Goal: Information Seeking & Learning: Learn about a topic

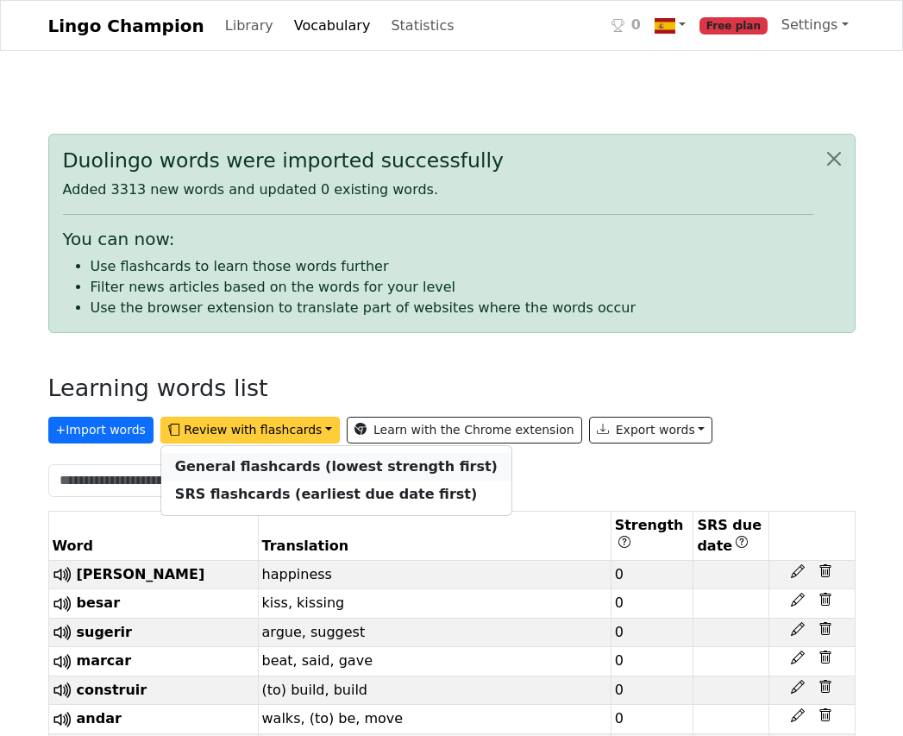
click at [239, 469] on strong "General flashcards (lowest strength first)" at bounding box center [336, 466] width 323 height 16
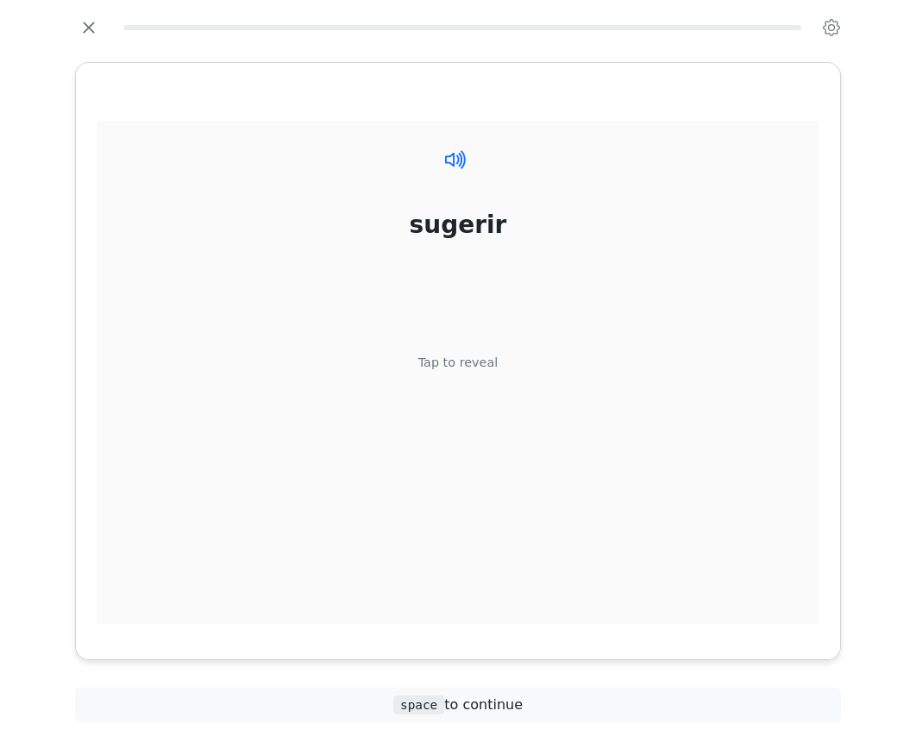
click at [460, 162] on icon at bounding box center [456, 159] width 25 height 25
click at [461, 166] on icon at bounding box center [460, 159] width 4 height 15
click at [445, 365] on div "Tap to reveal" at bounding box center [459, 363] width 80 height 19
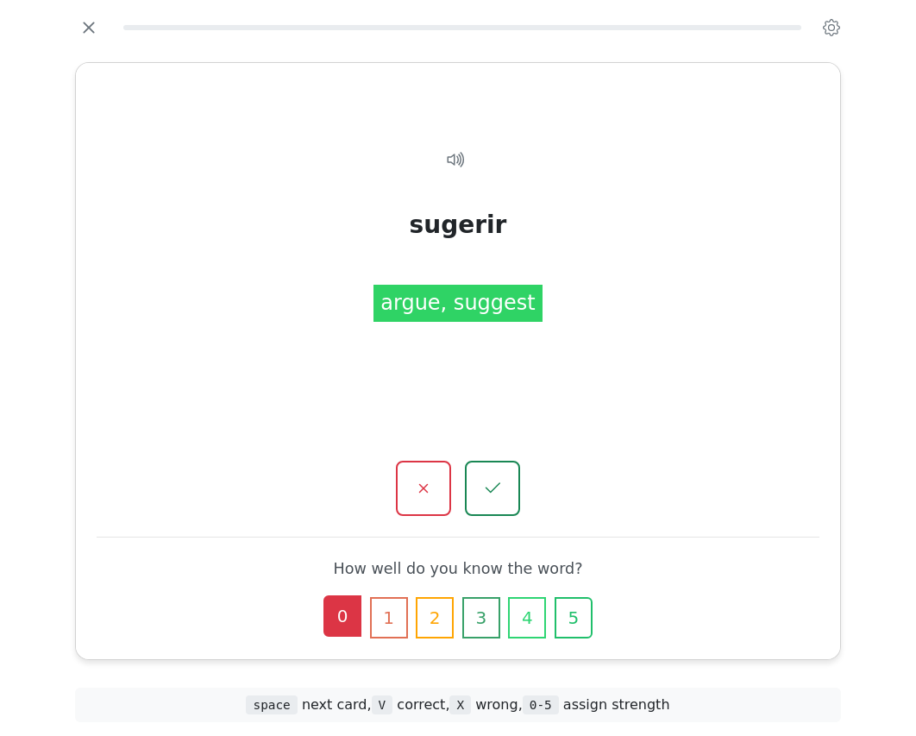
click at [345, 624] on button "0" at bounding box center [343, 615] width 38 height 41
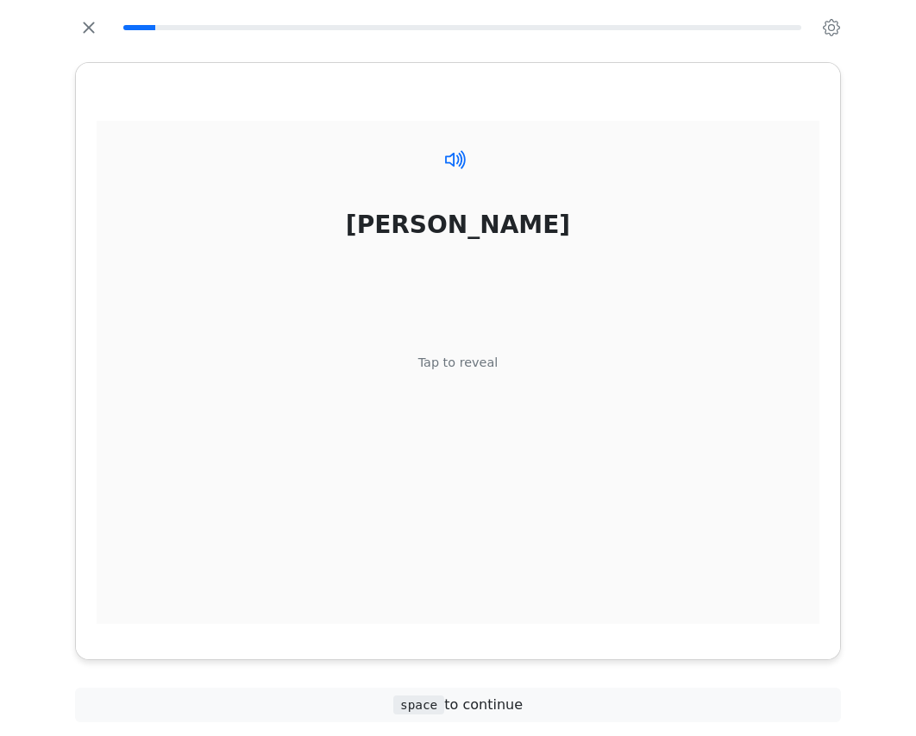
click at [456, 160] on icon at bounding box center [456, 159] width 25 height 25
click at [465, 368] on div "Tap to reveal" at bounding box center [459, 363] width 80 height 19
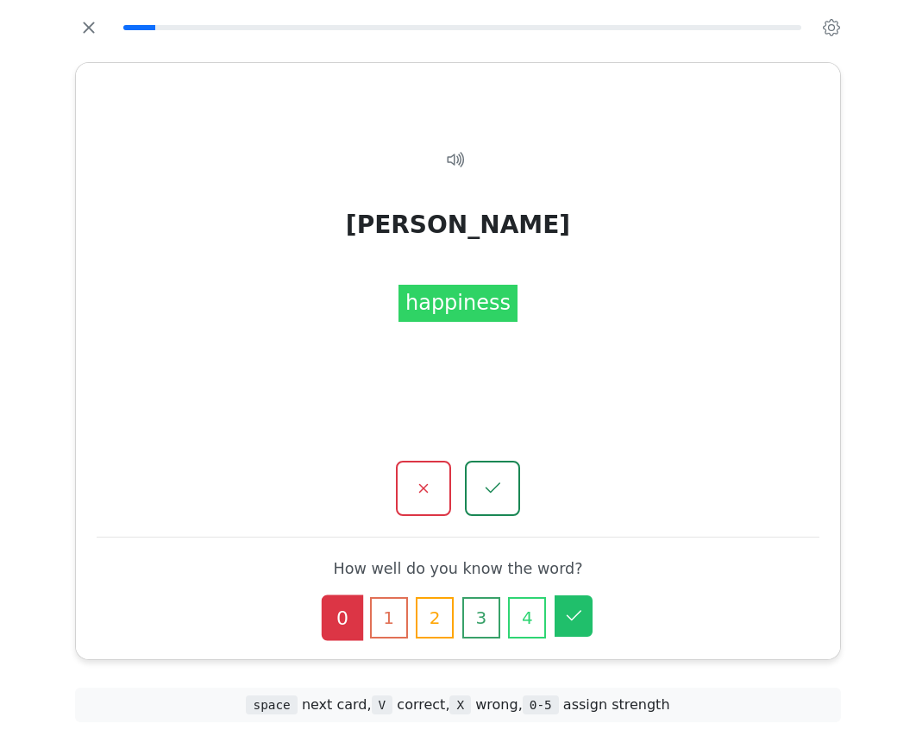
click at [571, 625] on icon "button" at bounding box center [573, 616] width 21 height 21
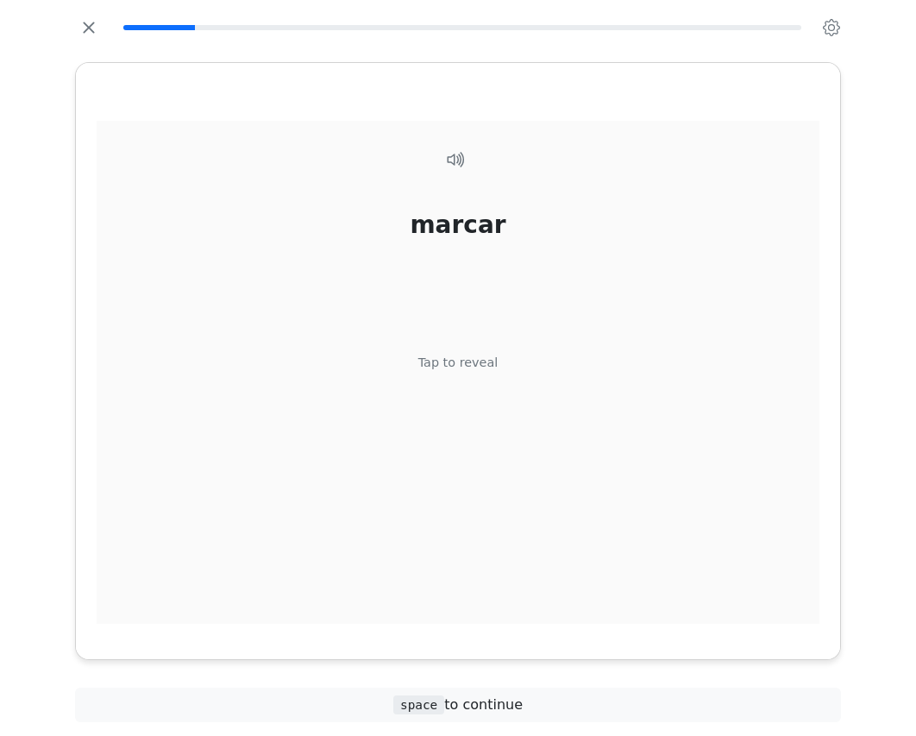
click at [451, 359] on div "Tap to reveal" at bounding box center [459, 363] width 80 height 19
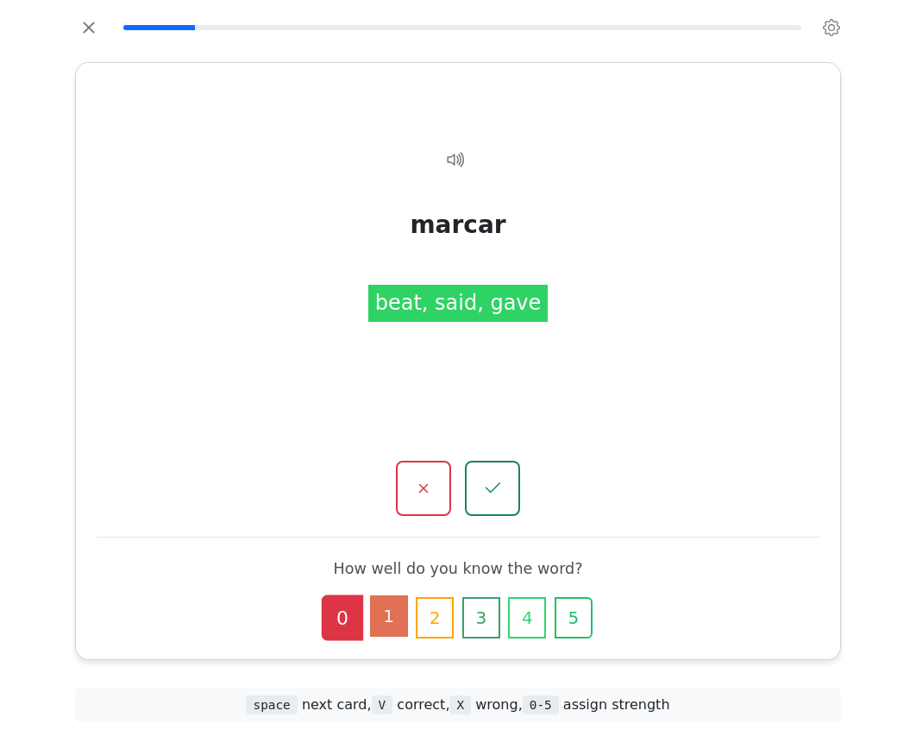
click at [381, 617] on button "1" at bounding box center [389, 615] width 38 height 41
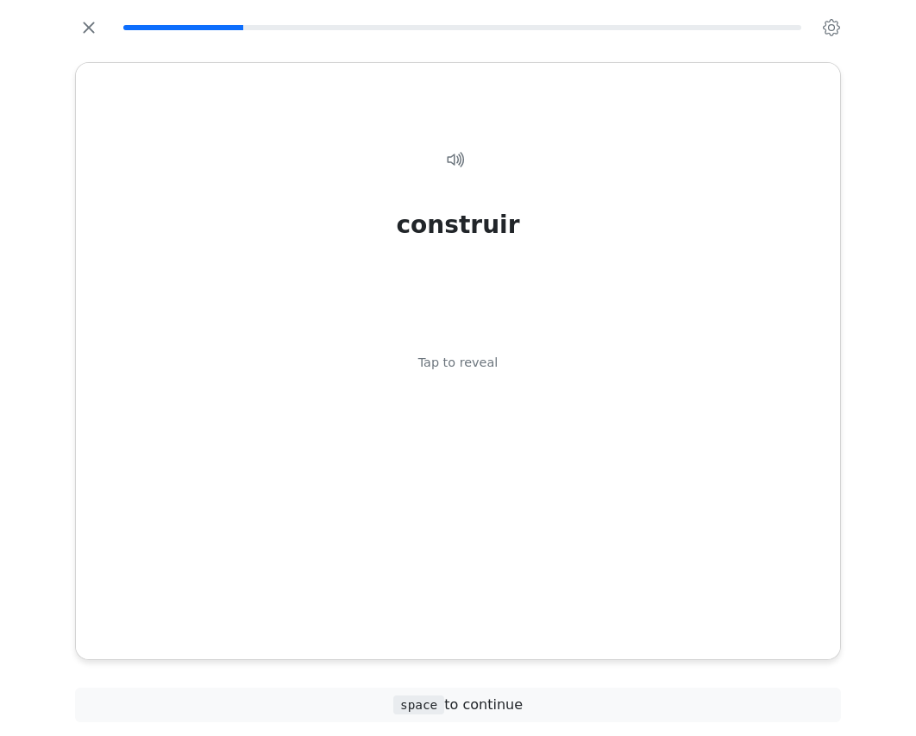
click at [462, 148] on div "construir Tap to reveal" at bounding box center [458, 378] width 723 height 515
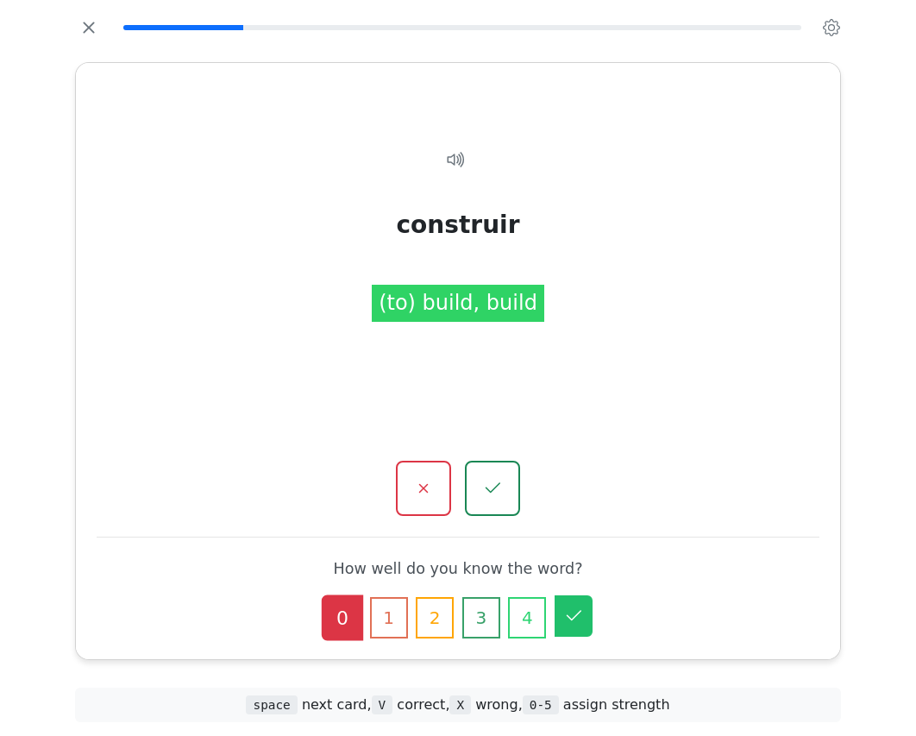
click at [582, 622] on icon "button" at bounding box center [573, 616] width 21 height 21
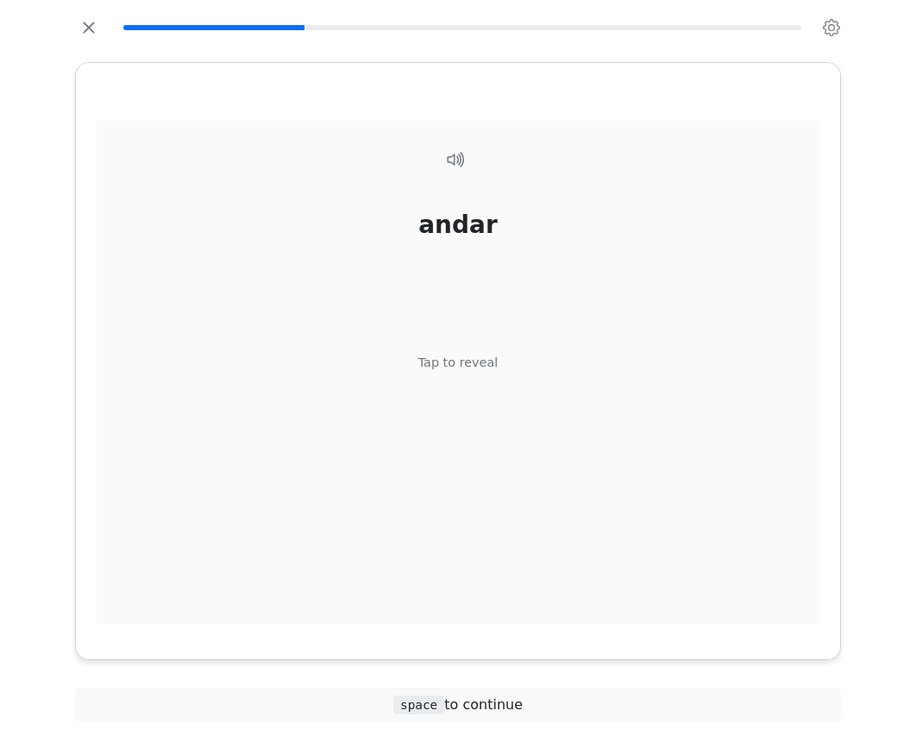
click at [463, 366] on div "Tap to reveal" at bounding box center [459, 363] width 80 height 19
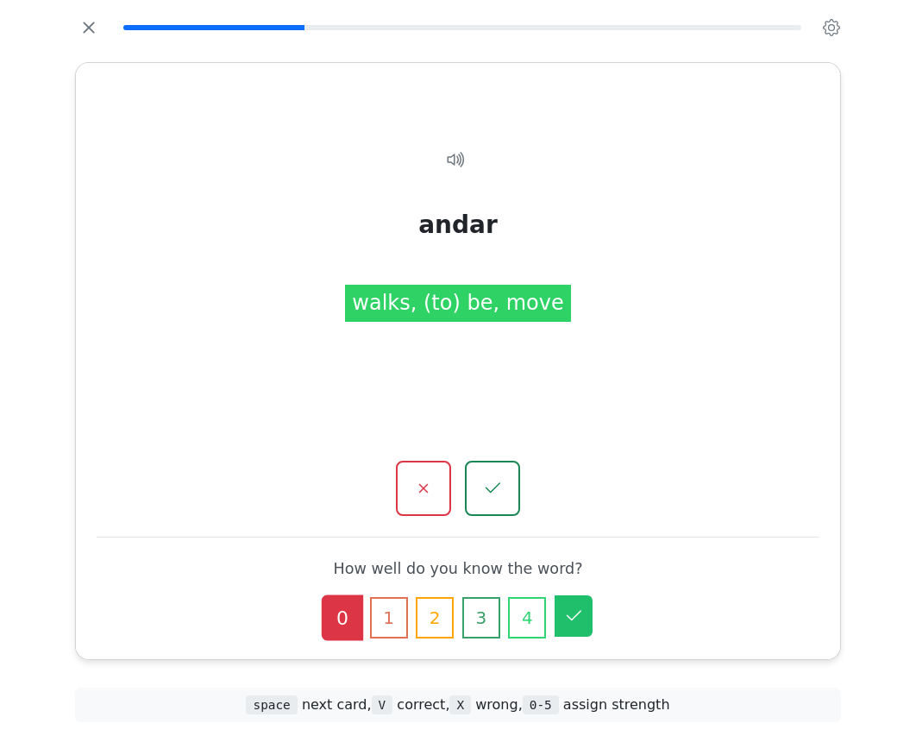
click at [576, 617] on icon "button" at bounding box center [573, 616] width 21 height 21
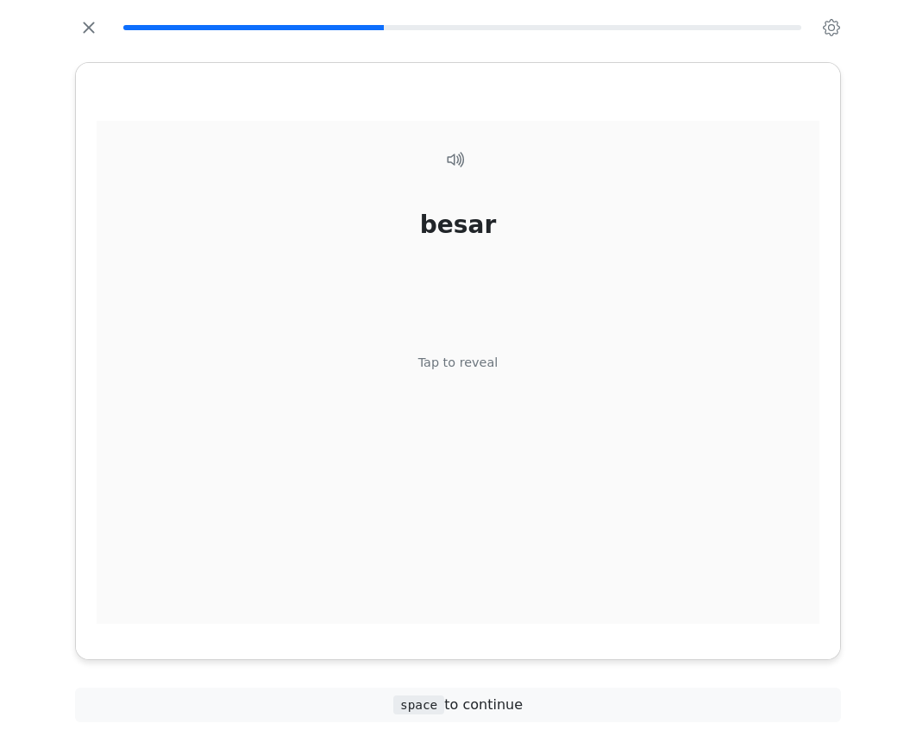
click at [453, 362] on div "Tap to reveal" at bounding box center [459, 363] width 80 height 19
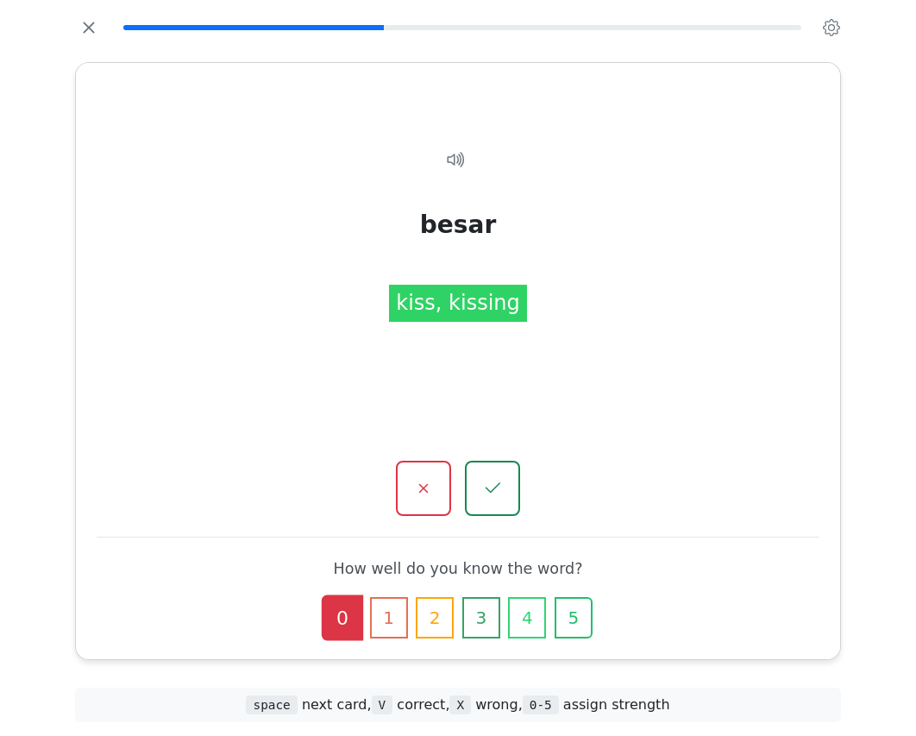
click at [573, 617] on icon "button" at bounding box center [573, 617] width 16 height 16
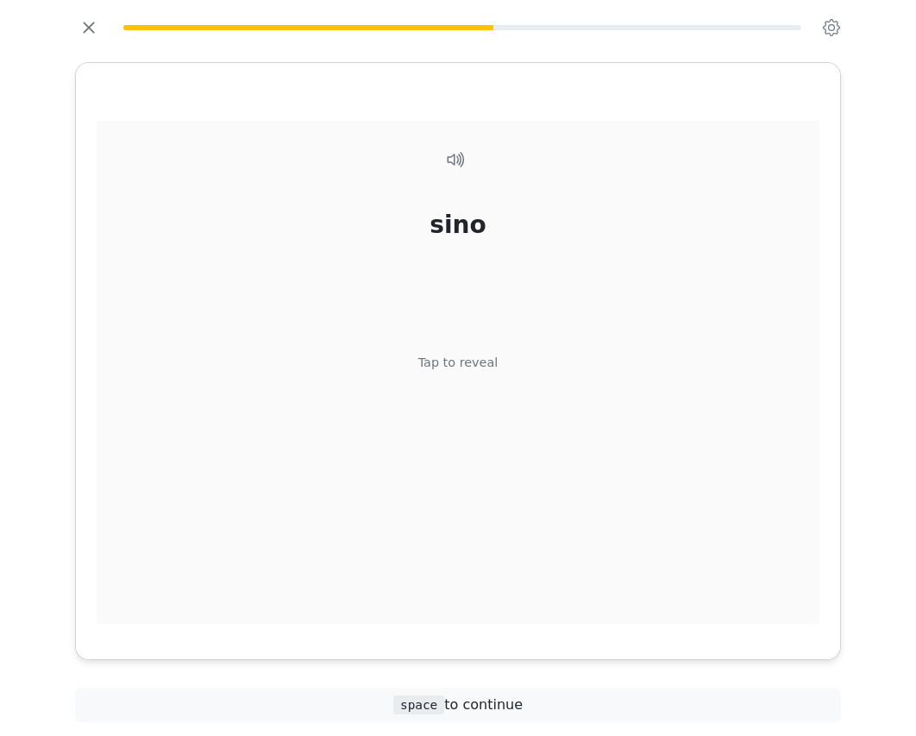
click at [451, 367] on div "Tap to reveal" at bounding box center [459, 363] width 80 height 19
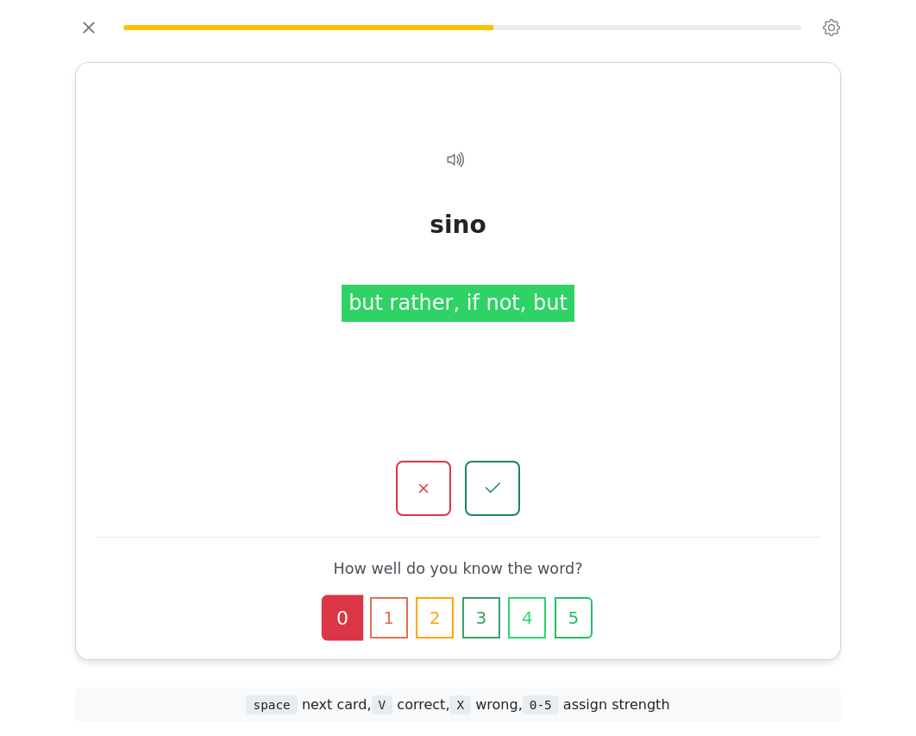
click at [518, 622] on button "4" at bounding box center [527, 617] width 38 height 41
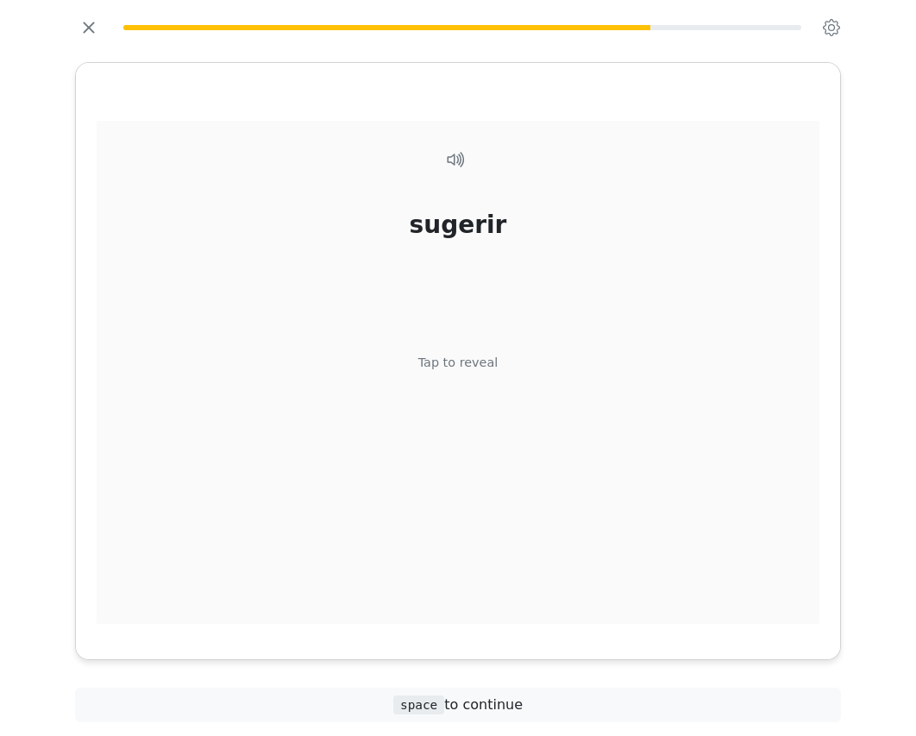
click at [447, 367] on div "Tap to reveal" at bounding box center [459, 363] width 80 height 19
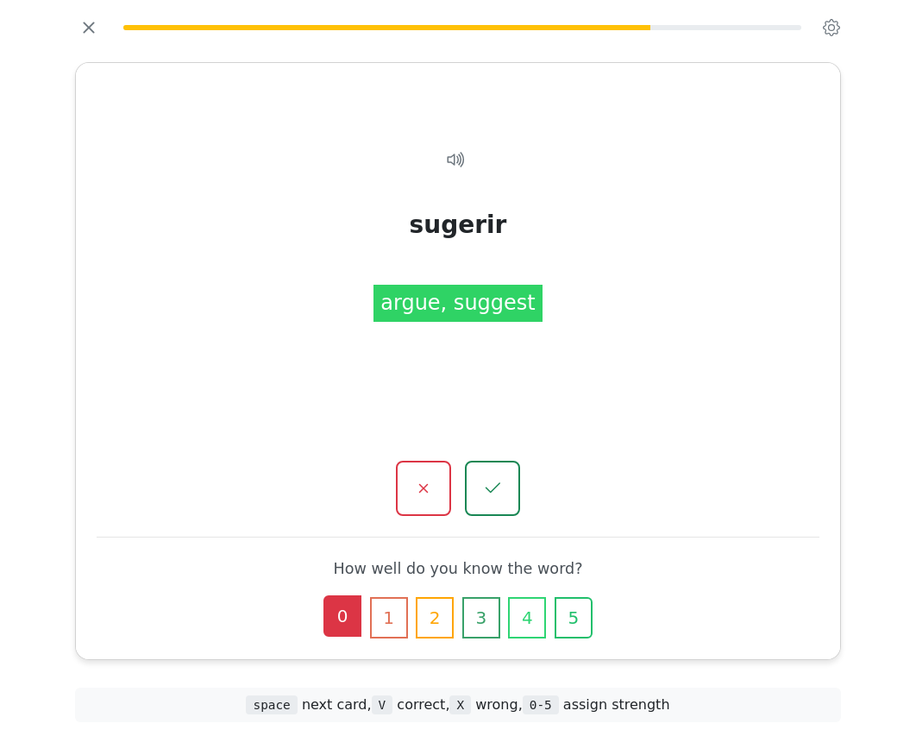
click at [342, 625] on button "0" at bounding box center [343, 615] width 38 height 41
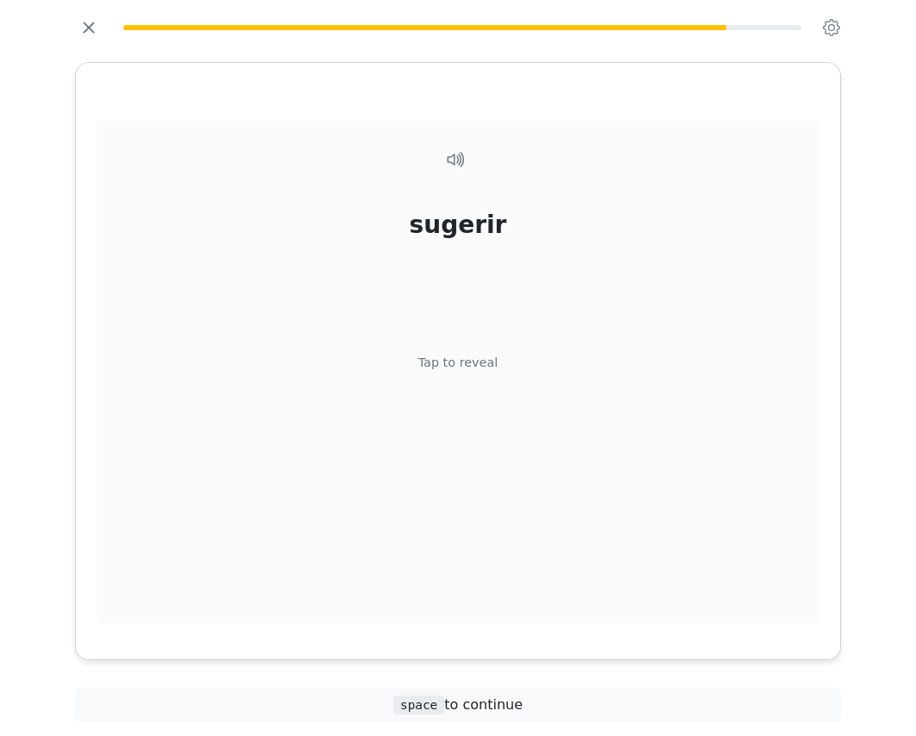
click at [461, 365] on div "Tap to reveal" at bounding box center [459, 363] width 80 height 19
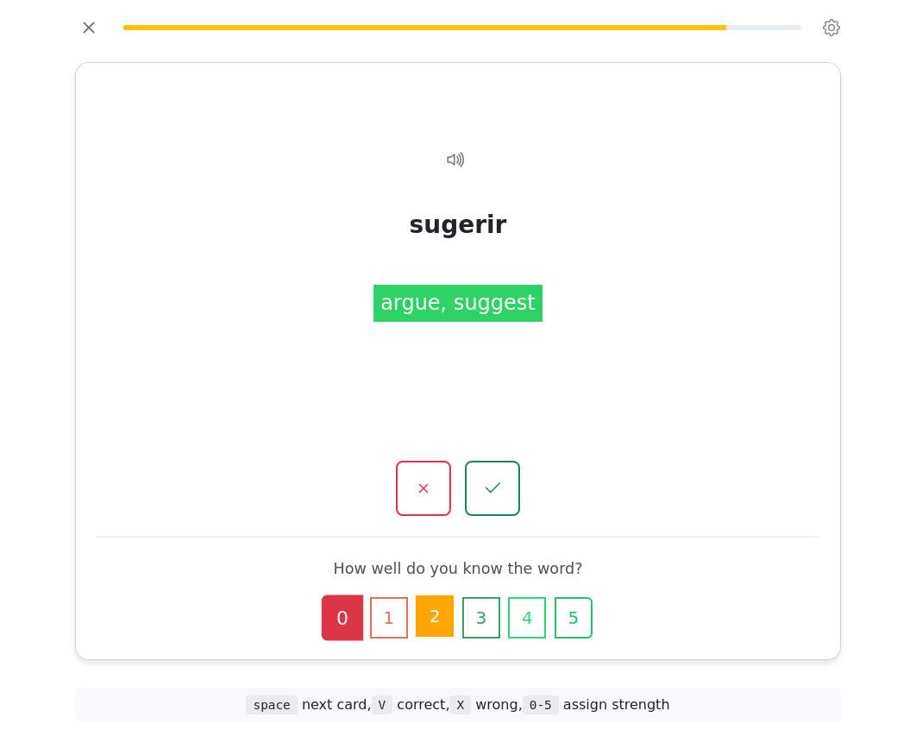
click at [425, 628] on button "2" at bounding box center [435, 615] width 38 height 41
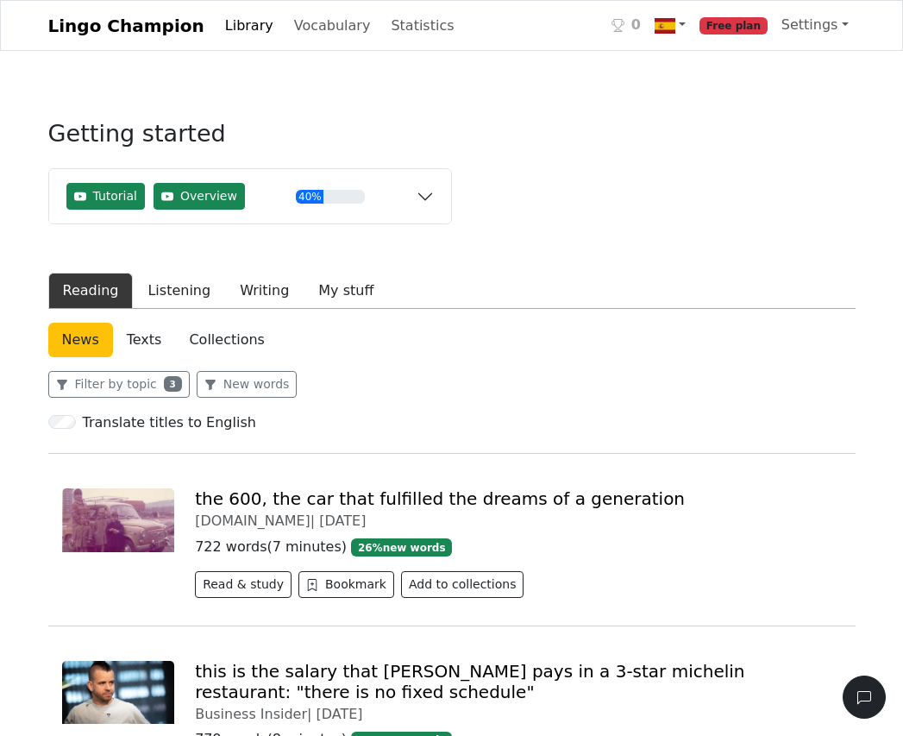
click at [226, 24] on link "Library" at bounding box center [249, 26] width 62 height 35
click at [297, 26] on link "Vocabulary" at bounding box center [332, 26] width 91 height 35
